Goal: Task Accomplishment & Management: Manage account settings

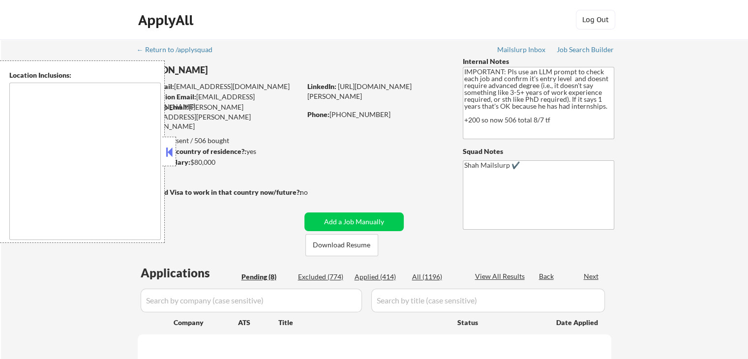
select select ""pending""
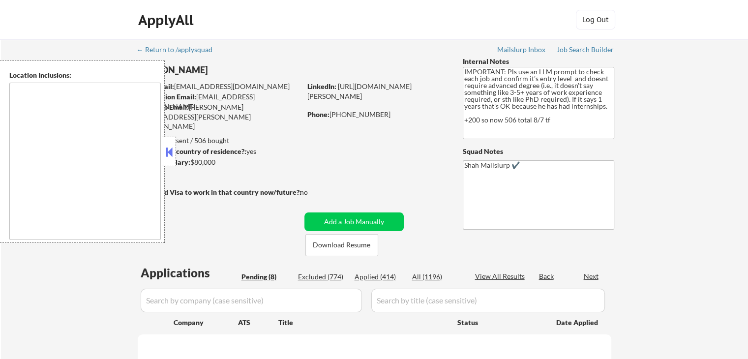
select select ""pending""
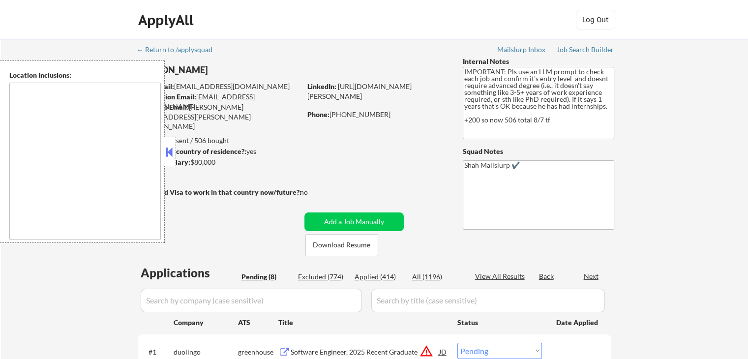
scroll to position [148, 0]
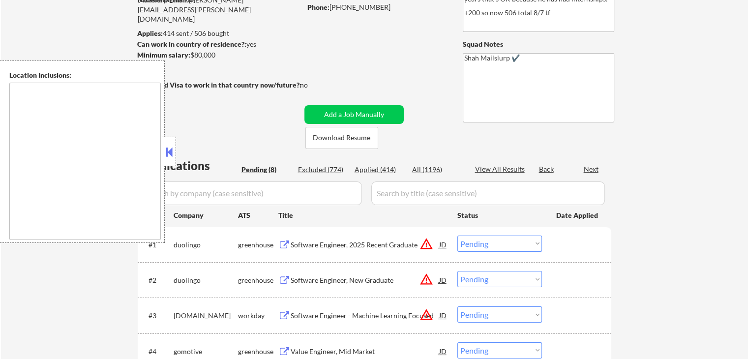
type textarea "[GEOGRAPHIC_DATA], [GEOGRAPHIC_DATA] [GEOGRAPHIC_DATA], [GEOGRAPHIC_DATA] [GEOG…"
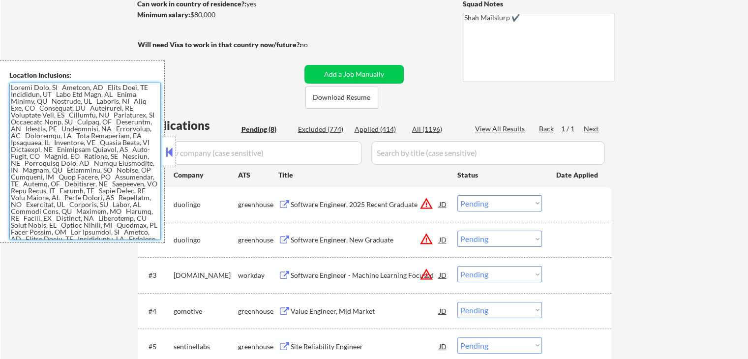
click at [71, 186] on textarea at bounding box center [84, 161] width 151 height 157
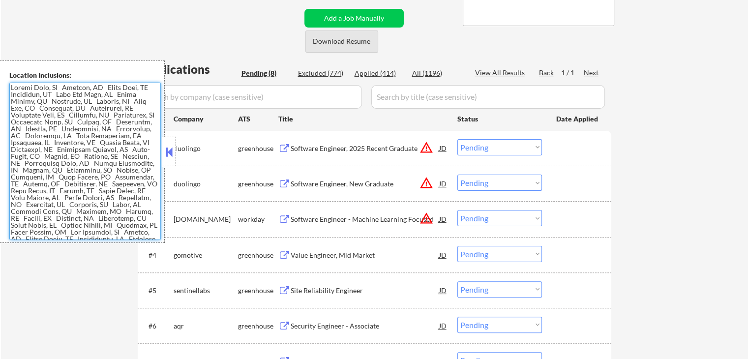
scroll to position [246, 0]
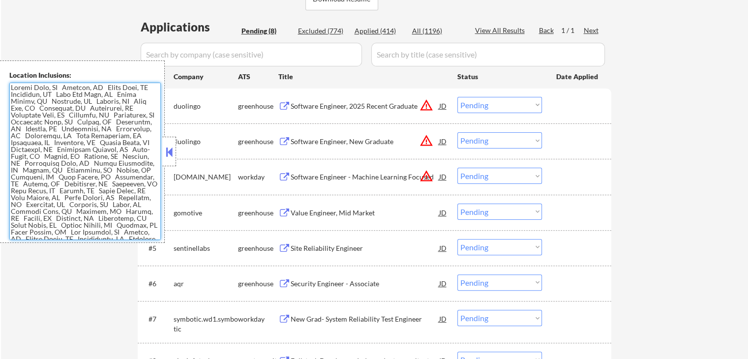
click at [296, 109] on div "Software Engineer, 2025 Recent Graduate" at bounding box center [365, 106] width 148 height 10
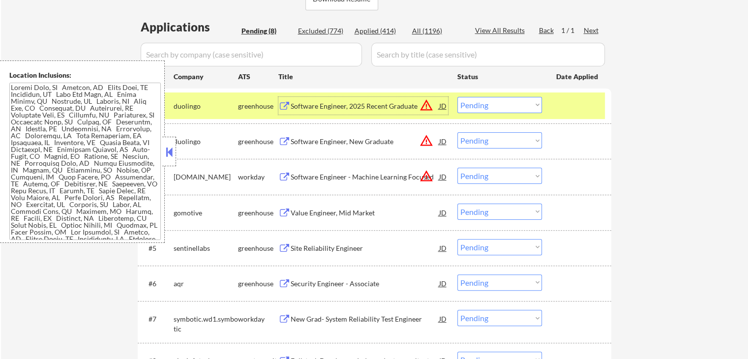
click at [305, 143] on div "Software Engineer, New Graduate" at bounding box center [365, 142] width 148 height 10
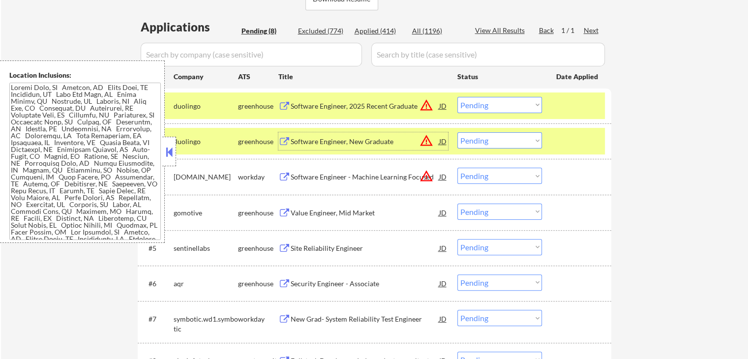
click at [299, 176] on div "Software Engineer - Machine Learning Focused" at bounding box center [365, 177] width 148 height 10
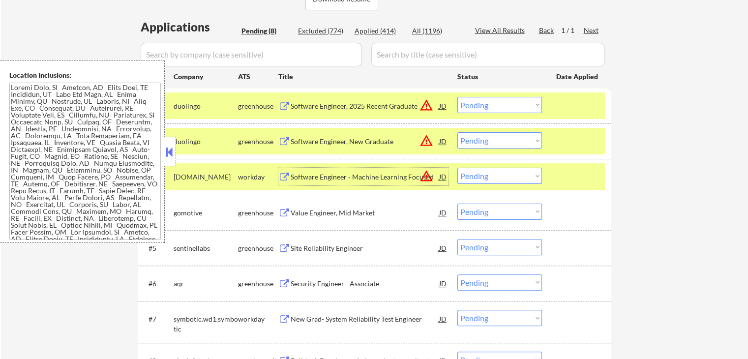
click at [497, 140] on select "Choose an option... Pending Applied Excluded (Questions) Excluded (Expired) Exc…" at bounding box center [499, 140] width 85 height 16
select select ""excluded""
click at [457, 132] on select "Choose an option... Pending Applied Excluded (Questions) Excluded (Expired) Exc…" at bounding box center [499, 140] width 85 height 16
click at [501, 105] on select "Choose an option... Pending Applied Excluded (Questions) Excluded (Expired) Exc…" at bounding box center [499, 105] width 85 height 16
select select ""excluded""
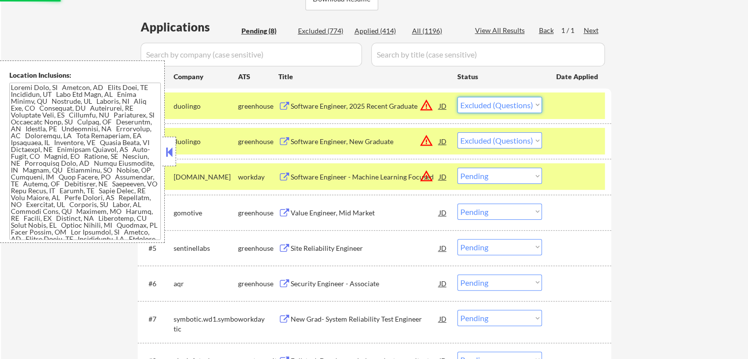
click at [457, 97] on select "Choose an option... Pending Applied Excluded (Questions) Excluded (Expired) Exc…" at bounding box center [499, 105] width 85 height 16
click at [658, 129] on div "← Return to /applysquad Mailslurp Inbox Job Search Builder [PERSON_NAME] User E…" at bounding box center [374, 110] width 747 height 634
select select ""pending""
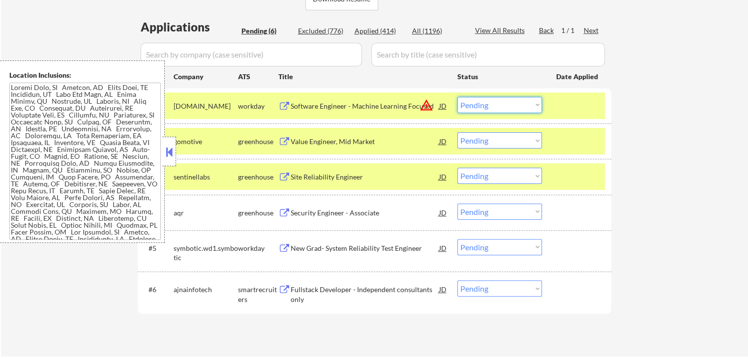
click at [500, 105] on select "Choose an option... Pending Applied Excluded (Questions) Excluded (Expired) Exc…" at bounding box center [499, 105] width 85 height 16
click at [457, 97] on select "Choose an option... Pending Applied Excluded (Questions) Excluded (Expired) Exc…" at bounding box center [499, 105] width 85 height 16
click at [315, 141] on div "Value Engineer, Mid Market" at bounding box center [365, 142] width 148 height 10
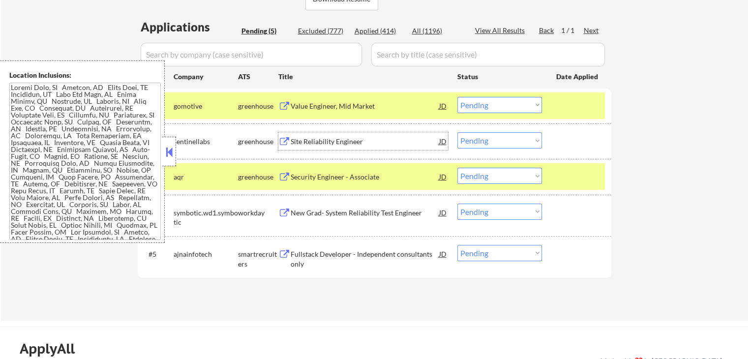
drag, startPoint x: 480, startPoint y: 102, endPoint x: 493, endPoint y: 110, distance: 15.0
click at [480, 102] on select "Choose an option... Pending Applied Excluded (Questions) Excluded (Expired) Exc…" at bounding box center [499, 105] width 85 height 16
click at [457, 97] on select "Choose an option... Pending Applied Excluded (Questions) Excluded (Expired) Exc…" at bounding box center [499, 105] width 85 height 16
click at [337, 145] on div "Site Reliability Engineer" at bounding box center [365, 142] width 148 height 10
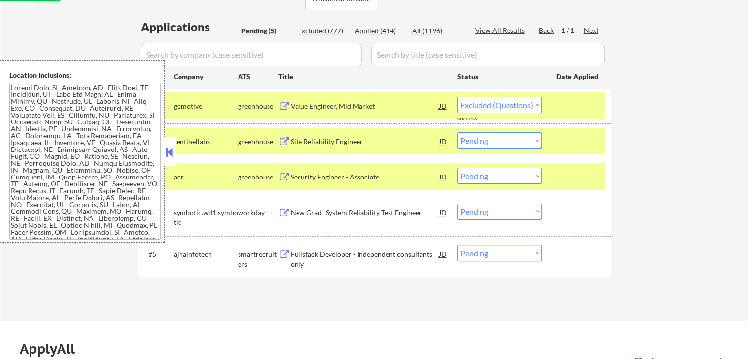
select select ""pending""
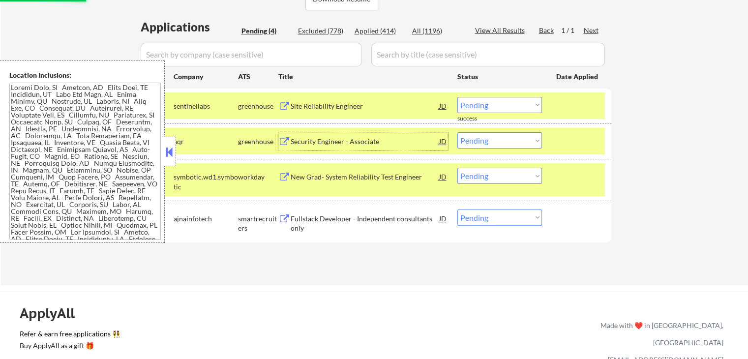
click at [321, 146] on div "Security Engineer - Associate" at bounding box center [365, 142] width 148 height 10
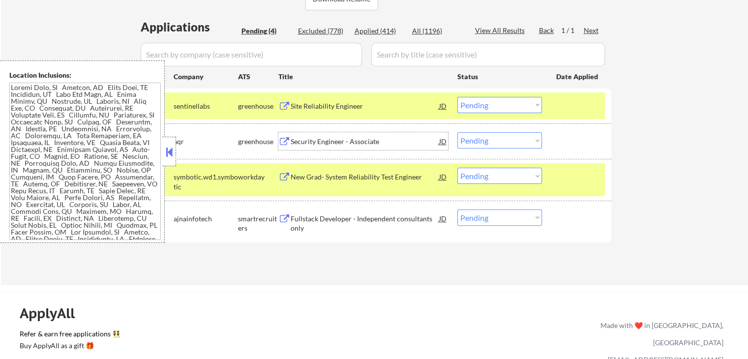
scroll to position [295, 0]
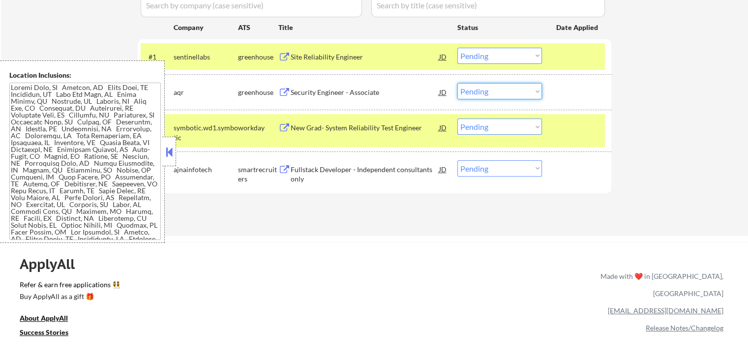
click at [496, 95] on select "Choose an option... Pending Applied Excluded (Questions) Excluded (Expired) Exc…" at bounding box center [499, 91] width 85 height 16
click at [457, 83] on select "Choose an option... Pending Applied Excluded (Questions) Excluded (Expired) Exc…" at bounding box center [499, 91] width 85 height 16
click at [316, 170] on div "Fullstack Developer - Independent consultants only" at bounding box center [365, 174] width 148 height 19
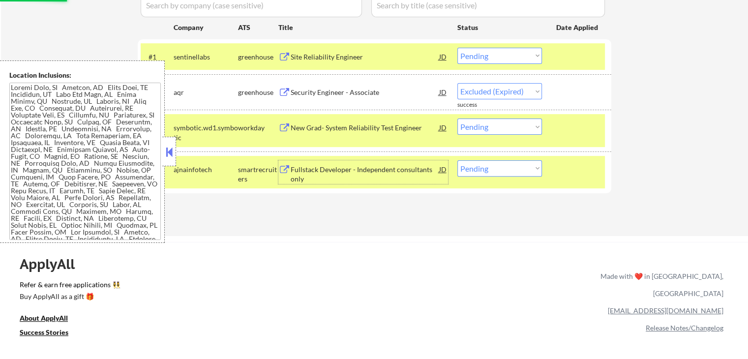
select select ""pending""
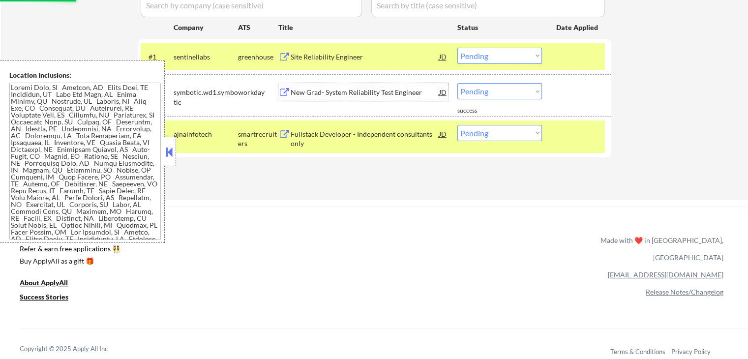
click at [313, 92] on div "New Grad- System Reliability Test Engineer" at bounding box center [365, 93] width 148 height 10
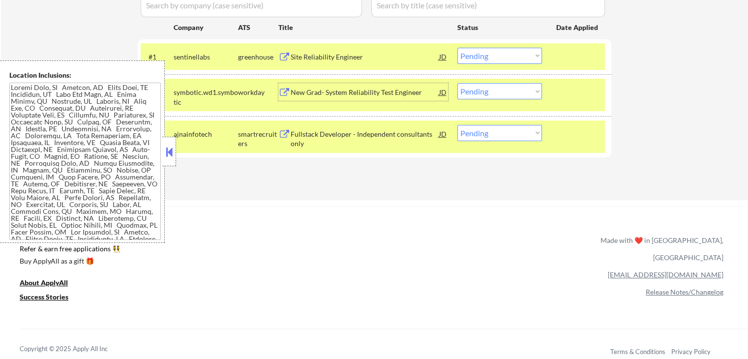
drag, startPoint x: 479, startPoint y: 129, endPoint x: 492, endPoint y: 139, distance: 16.1
click at [480, 129] on select "Choose an option... Pending Applied Excluded (Questions) Excluded (Expired) Exc…" at bounding box center [499, 133] width 85 height 16
select select ""excluded__expired_""
click at [457, 125] on select "Choose an option... Pending Applied Excluded (Questions) Excluded (Expired) Exc…" at bounding box center [499, 133] width 85 height 16
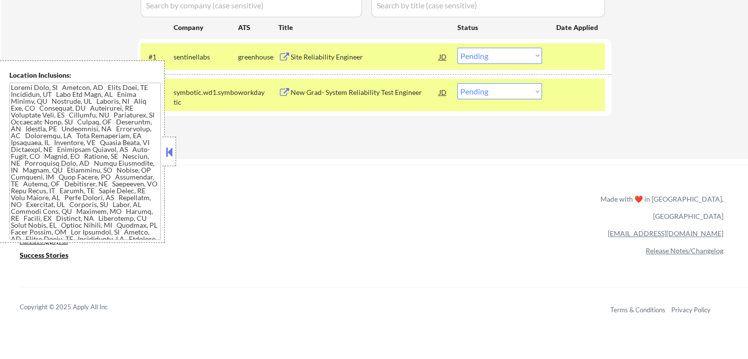
scroll to position [246, 0]
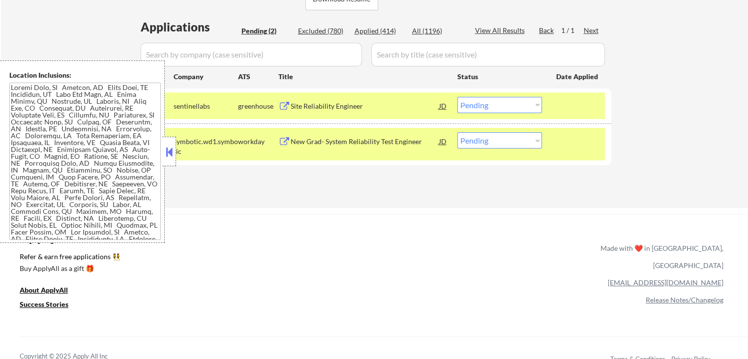
click at [358, 142] on div "New Grad- System Reliability Test Engineer" at bounding box center [365, 142] width 148 height 10
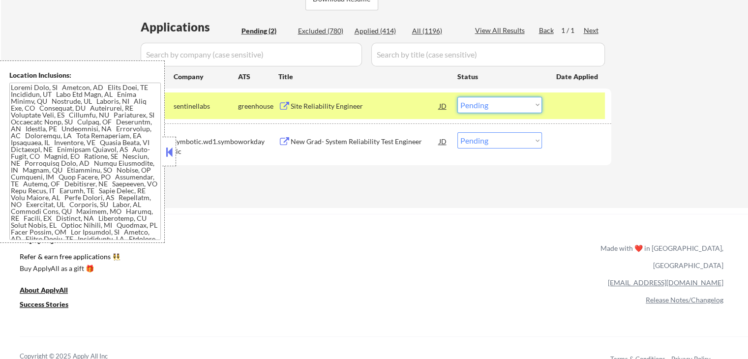
click at [508, 110] on select "Choose an option... Pending Applied Excluded (Questions) Excluded (Expired) Exc…" at bounding box center [499, 105] width 85 height 16
click at [457, 97] on select "Choose an option... Pending Applied Excluded (Questions) Excluded (Expired) Exc…" at bounding box center [499, 105] width 85 height 16
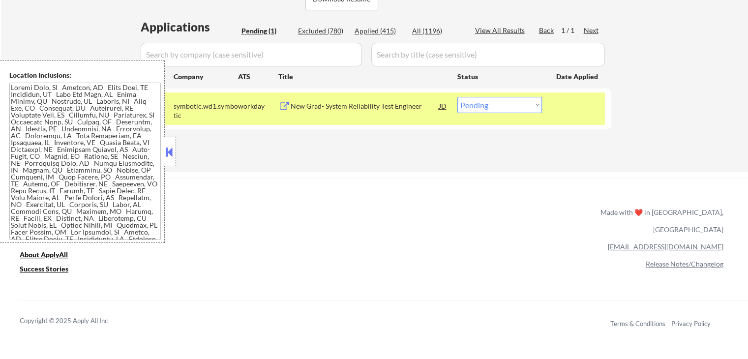
click at [491, 103] on select "Choose an option... Pending Applied Excluded (Questions) Excluded (Expired) Exc…" at bounding box center [499, 105] width 85 height 16
select select ""excluded__bad_match_""
click at [457, 97] on select "Choose an option... Pending Applied Excluded (Questions) Excluded (Expired) Exc…" at bounding box center [499, 105] width 85 height 16
